Goal: Task Accomplishment & Management: Manage account settings

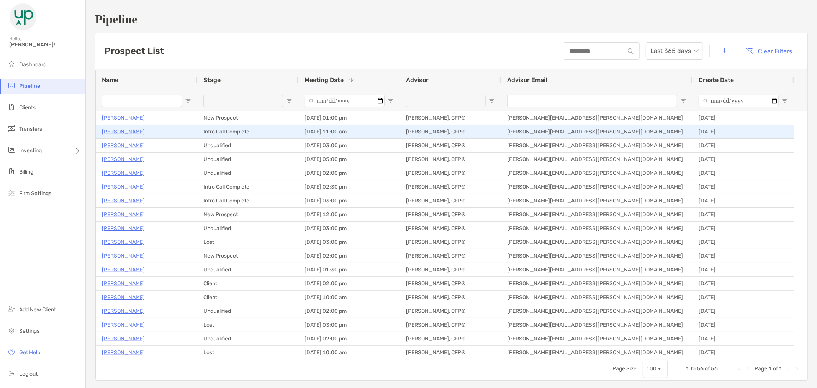
click at [128, 130] on p "[PERSON_NAME]" at bounding box center [123, 132] width 43 height 10
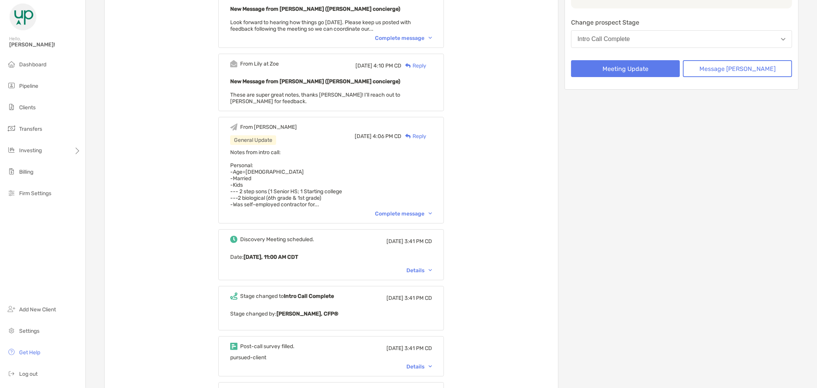
scroll to position [170, 0]
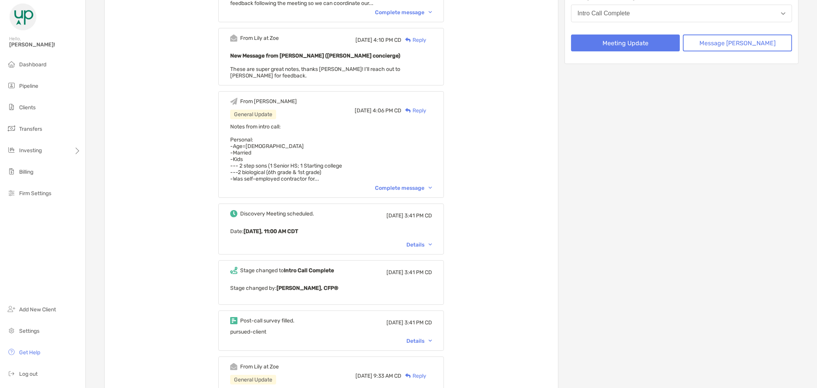
click at [432, 187] on img at bounding box center [430, 188] width 3 height 2
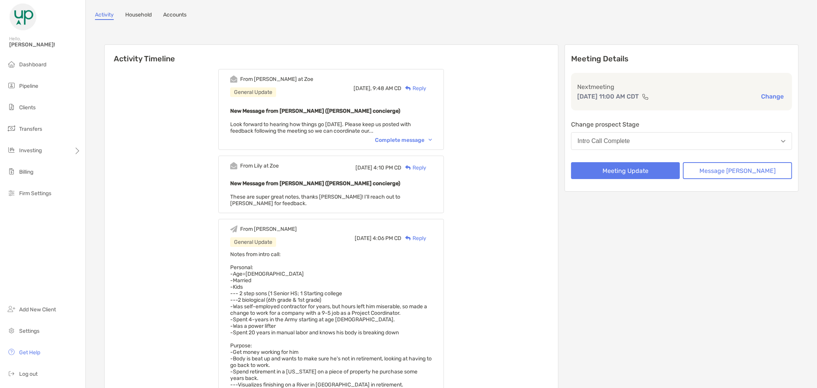
scroll to position [0, 0]
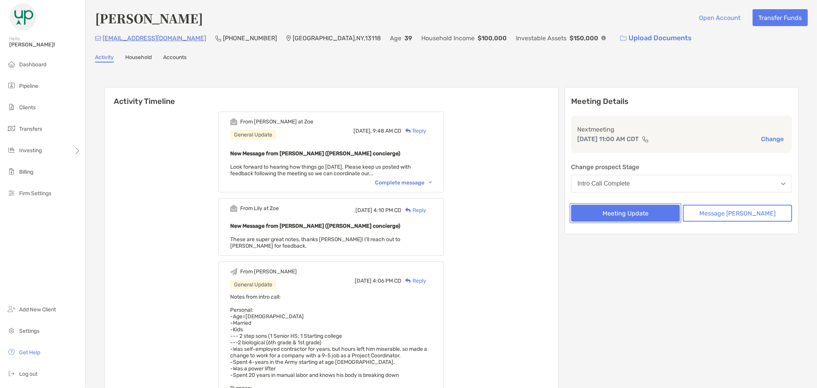
click at [675, 209] on button "Meeting Update" at bounding box center [625, 213] width 109 height 17
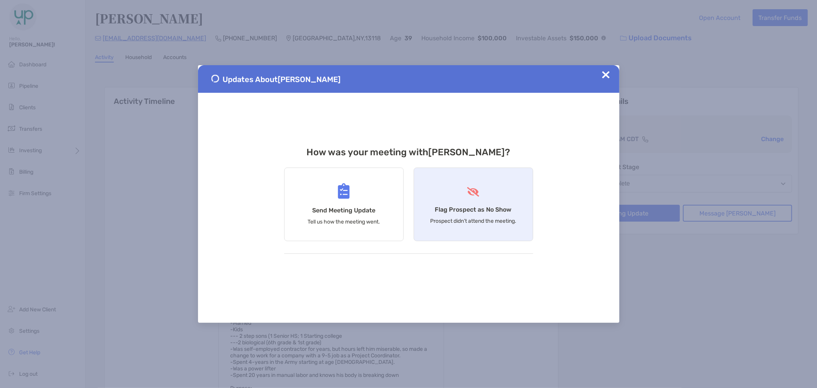
click at [492, 210] on h4 "Flag Prospect as No Show" at bounding box center [473, 209] width 77 height 7
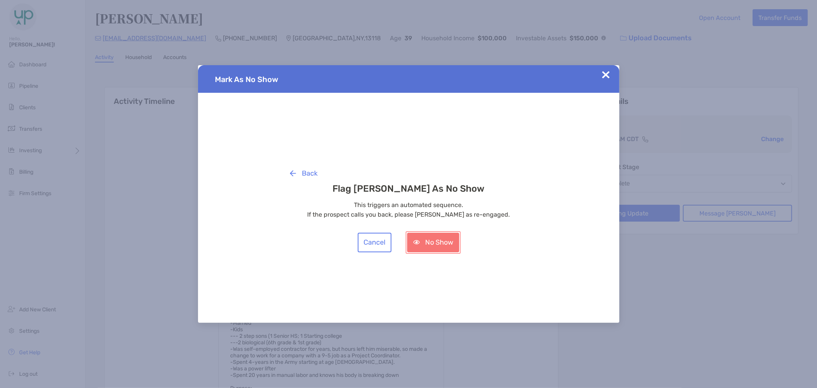
click at [438, 236] on button "No Show" at bounding box center [433, 243] width 52 height 20
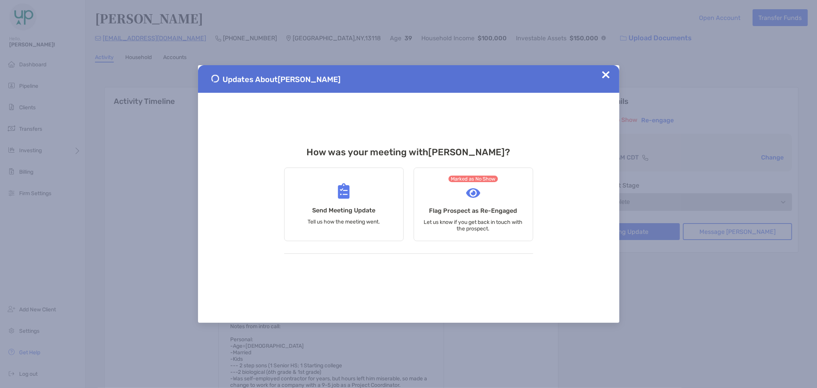
click at [603, 74] on img at bounding box center [606, 75] width 8 height 8
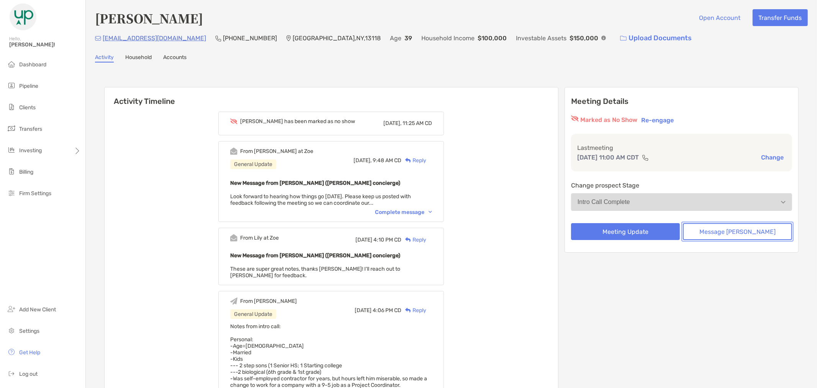
click at [732, 229] on button "Message Zoe" at bounding box center [737, 231] width 109 height 17
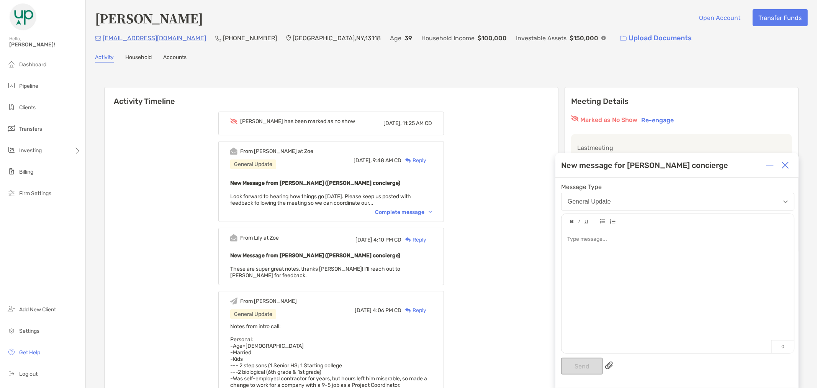
click at [662, 250] on div at bounding box center [678, 287] width 233 height 116
click at [585, 364] on button "Send" at bounding box center [582, 365] width 42 height 17
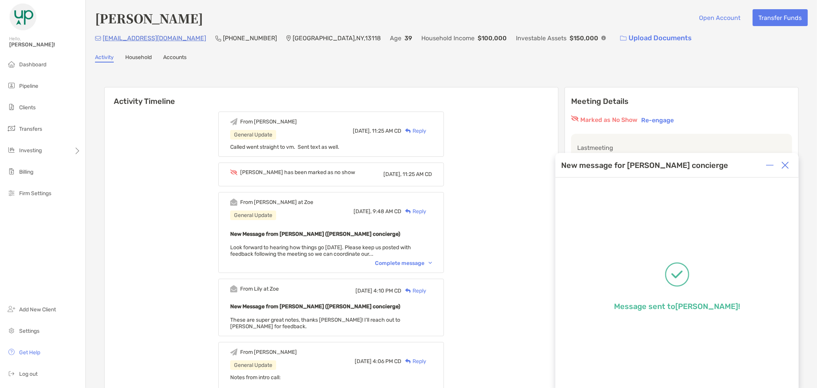
click at [789, 164] on img at bounding box center [786, 165] width 8 height 8
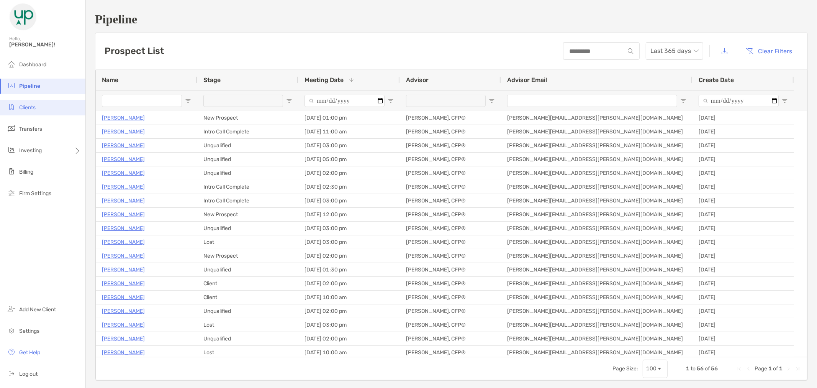
click at [39, 104] on li "Clients" at bounding box center [42, 107] width 85 height 15
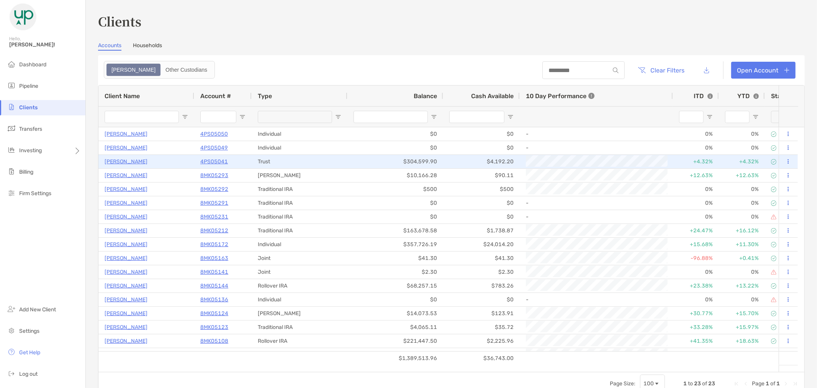
click at [125, 162] on p "Gilbert Glass" at bounding box center [126, 162] width 43 height 10
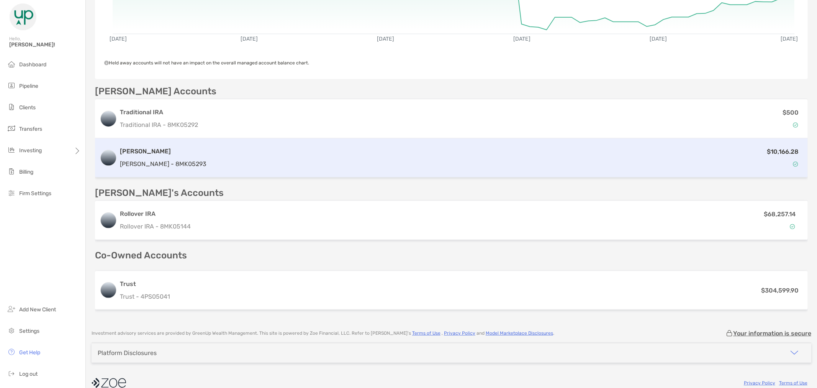
scroll to position [189, 0]
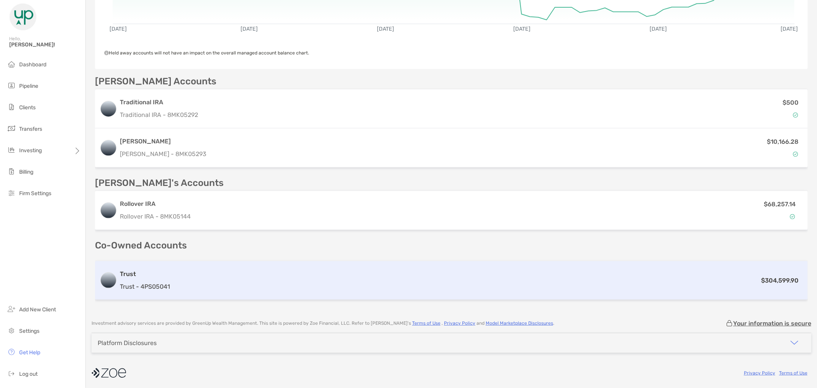
click at [335, 286] on div "Trust Trust - 4PS05041 $304,599.90" at bounding box center [451, 280] width 713 height 39
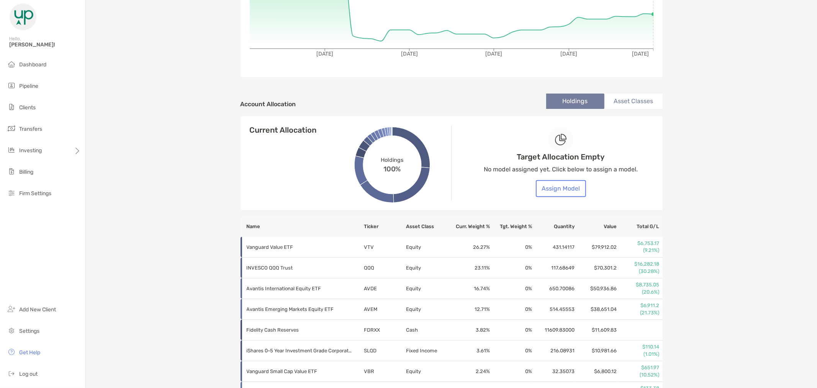
scroll to position [170, 0]
